Goal: Information Seeking & Learning: Learn about a topic

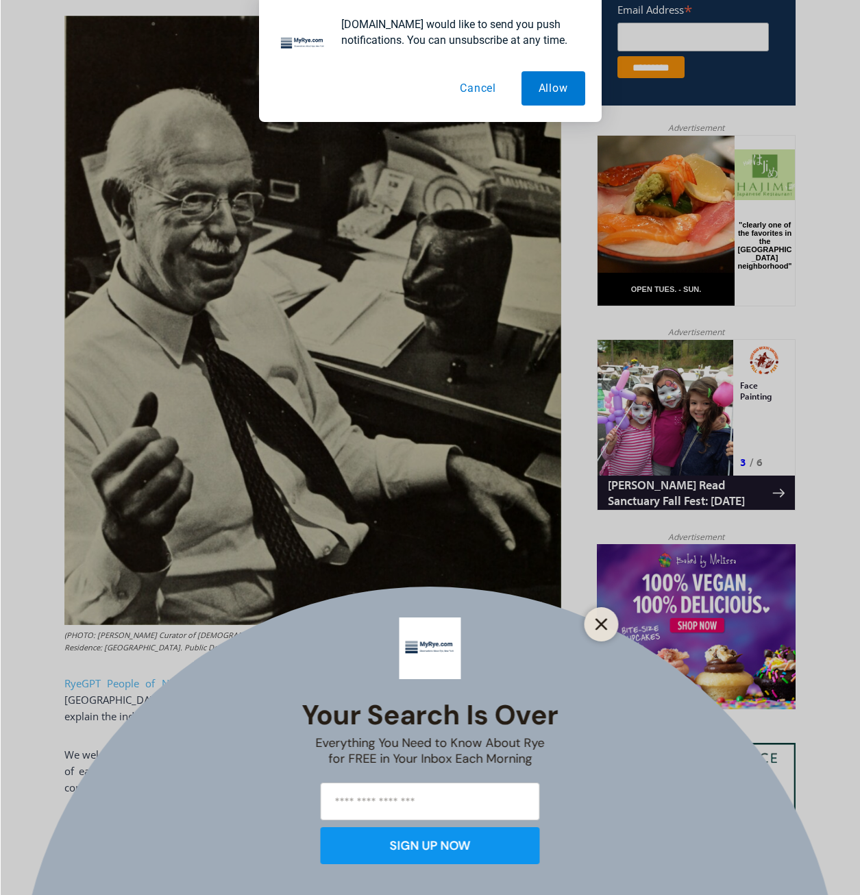
click at [605, 627] on line "Close" at bounding box center [601, 624] width 10 height 10
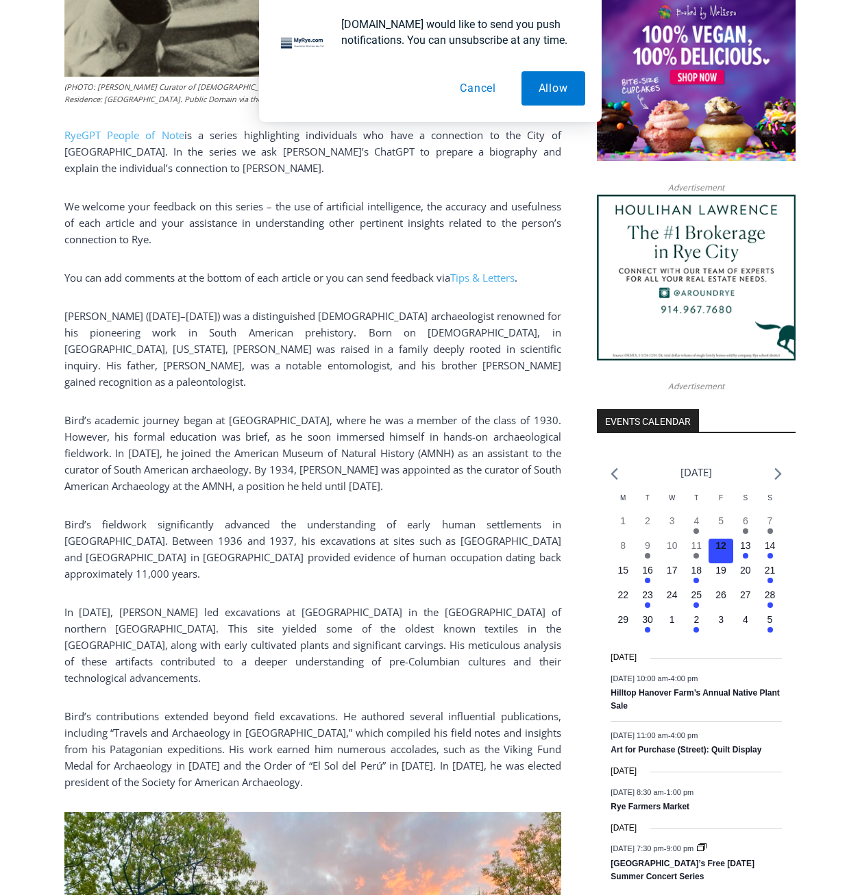
scroll to position [1274, 0]
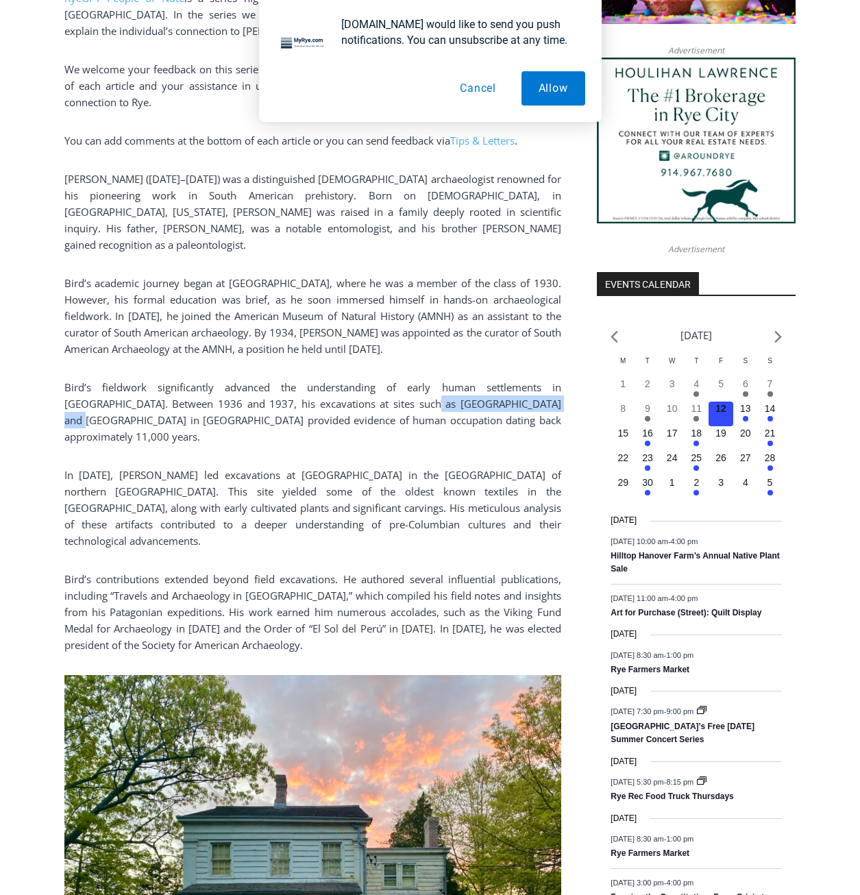
drag, startPoint x: 342, startPoint y: 389, endPoint x: 459, endPoint y: 386, distance: 116.5
click at [459, 386] on span "Bird’s fieldwork significantly advanced the understanding of early human settle…" at bounding box center [312, 411] width 497 height 63
copy span "[PERSON_NAME] and [PERSON_NAME]’s Cave"
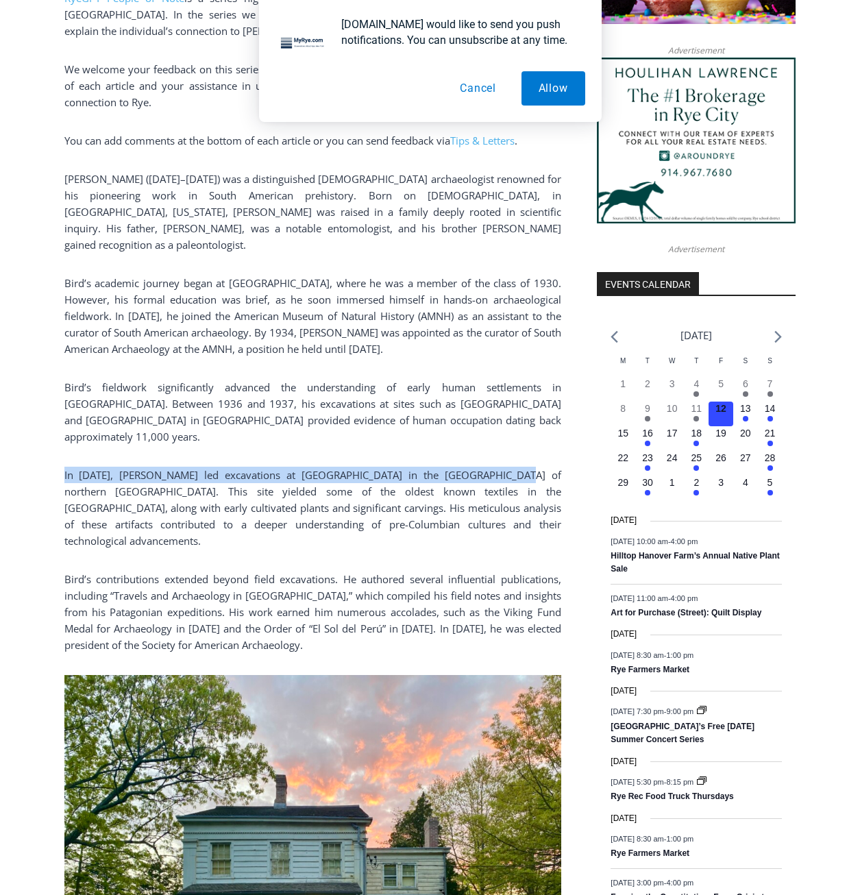
drag, startPoint x: 64, startPoint y: 442, endPoint x: 475, endPoint y: 444, distance: 410.3
click at [475, 468] on span "In [DATE], [PERSON_NAME] led excavations at [GEOGRAPHIC_DATA] in the [GEOGRAPHI…" at bounding box center [312, 507] width 497 height 79
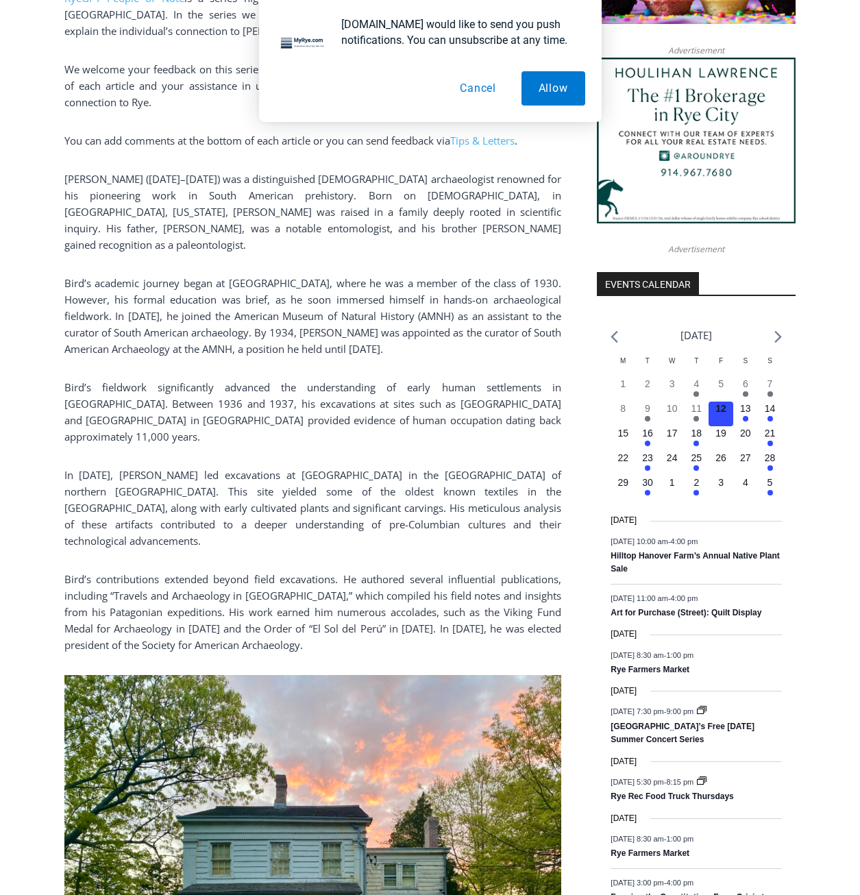
click at [366, 498] on p "In [DATE], [PERSON_NAME] led excavations at [GEOGRAPHIC_DATA] in the [GEOGRAPHI…" at bounding box center [312, 507] width 497 height 82
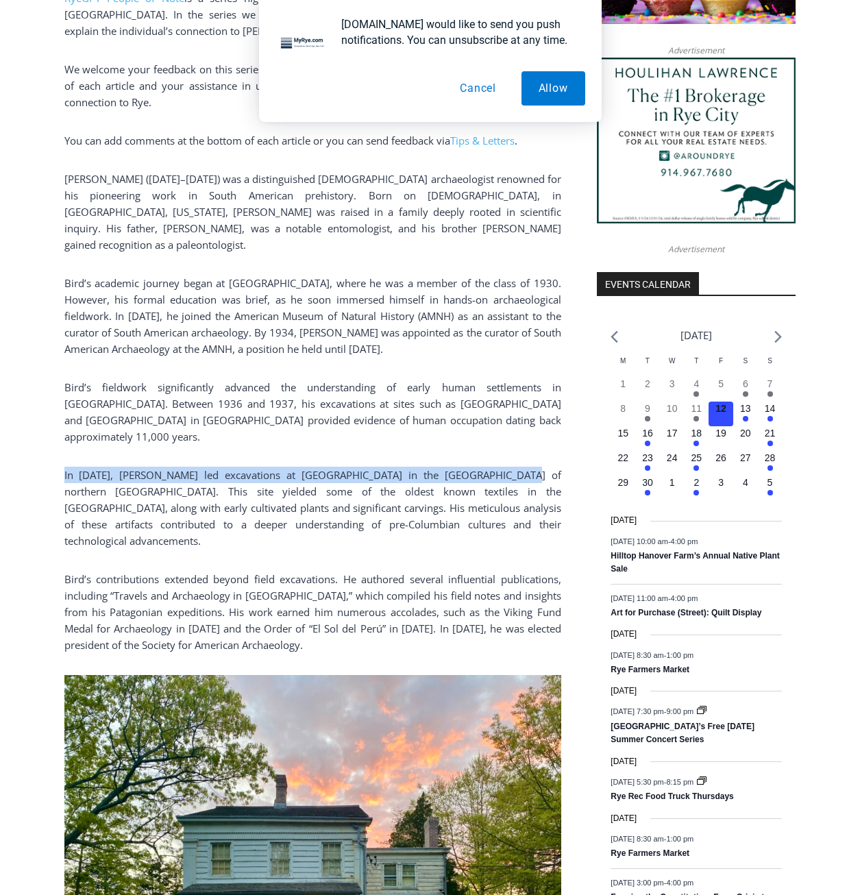
drag, startPoint x: 64, startPoint y: 442, endPoint x: 479, endPoint y: 432, distance: 415.2
click at [479, 432] on div "(PHOTO: [PERSON_NAME] Curator of [DEMOGRAPHIC_DATA] Archeology, Department of A…" at bounding box center [312, 322] width 497 height 1982
copy span "In [DATE], [PERSON_NAME] led excavations at [GEOGRAPHIC_DATA] in the [GEOGRAPHI…"
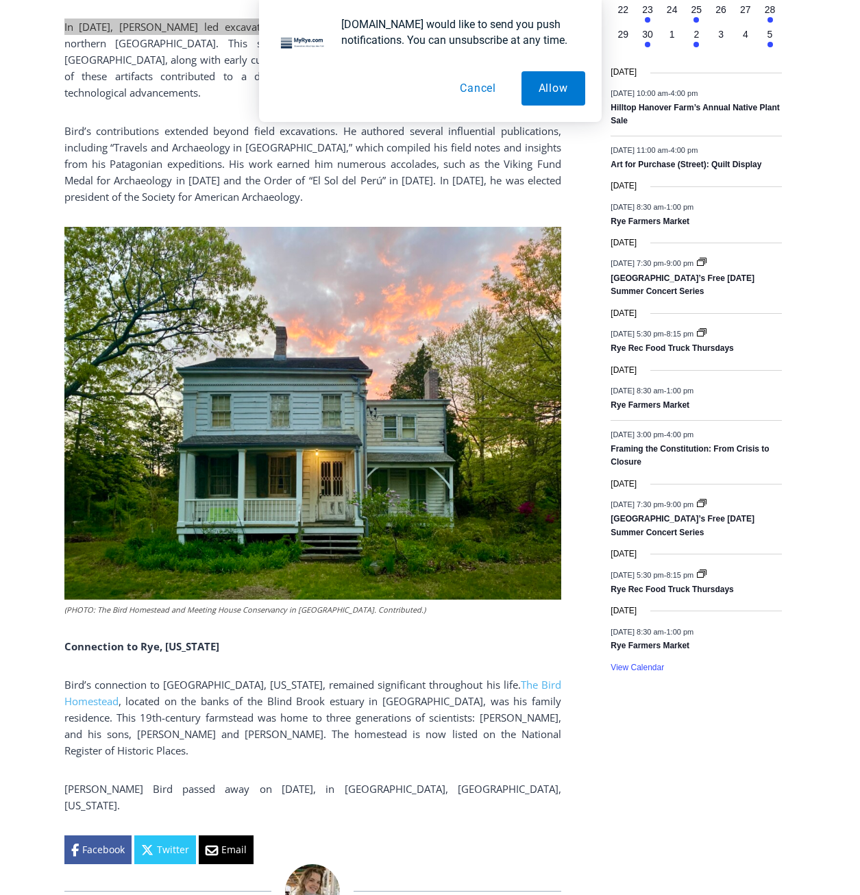
scroll to position [1753, 0]
